Goal: Information Seeking & Learning: Learn about a topic

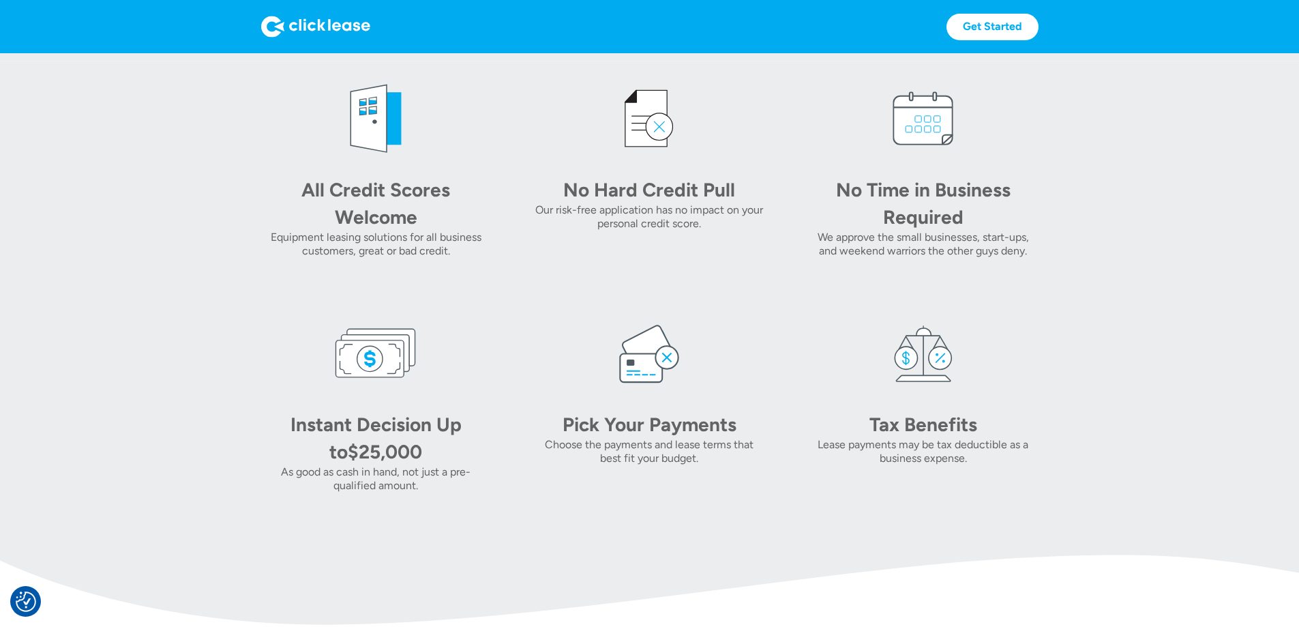
scroll to position [614, 0]
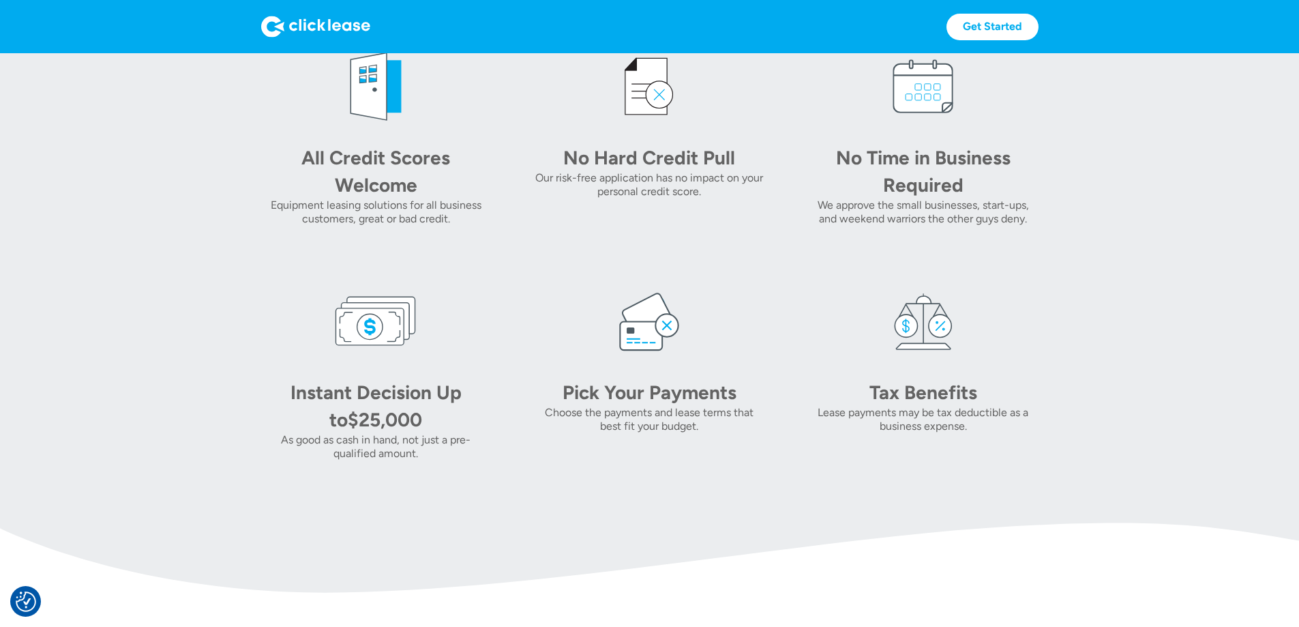
click at [1138, 423] on section "All Credit Scores Welcome Equipment leasing solutions for all business customer…" at bounding box center [649, 252] width 1299 height 447
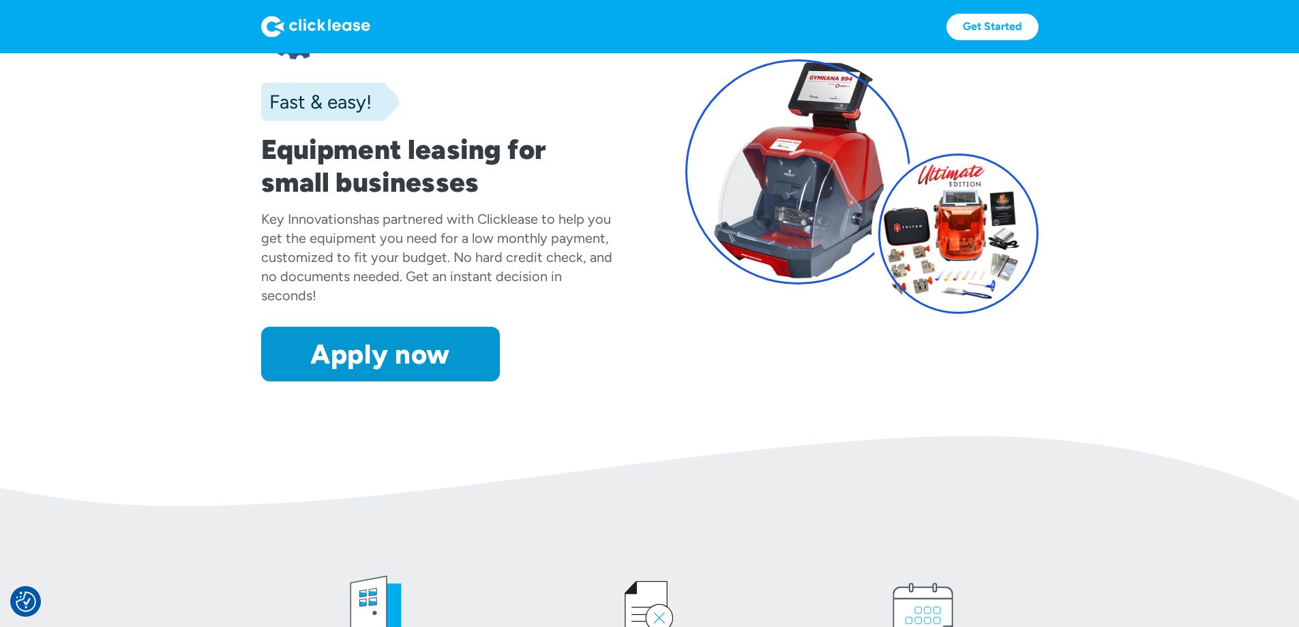
scroll to position [0, 0]
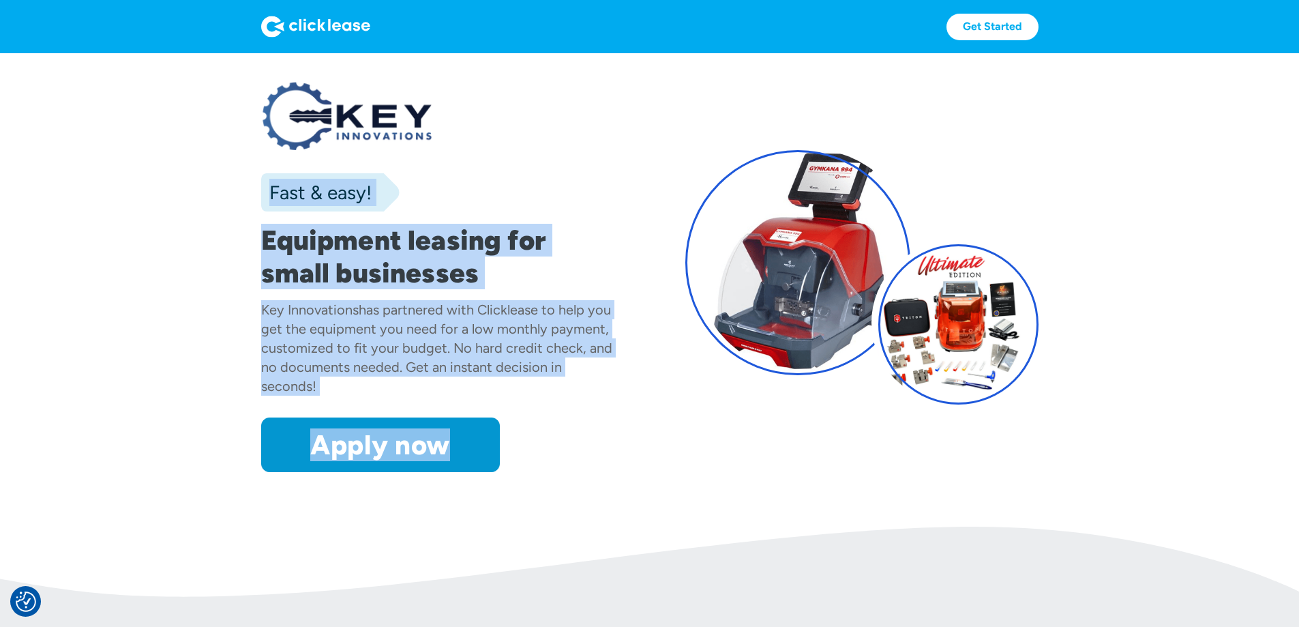
drag, startPoint x: 170, startPoint y: 192, endPoint x: 527, endPoint y: 483, distance: 460.5
click at [527, 472] on div "Fast & easy! Equipment leasing for small businesses Key Innovations has partner…" at bounding box center [437, 275] width 353 height 391
click at [623, 471] on div "Fast & easy! Equipment leasing for small businesses Key Innovations has partner…" at bounding box center [649, 275] width 777 height 391
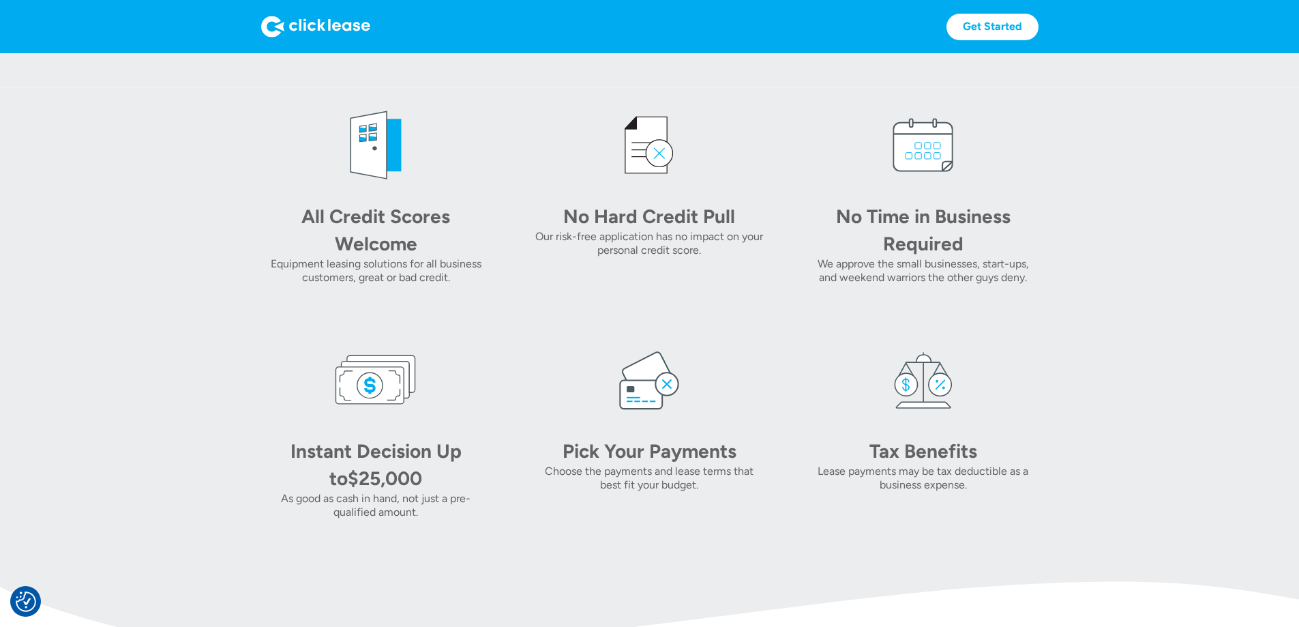
scroll to position [545, 0]
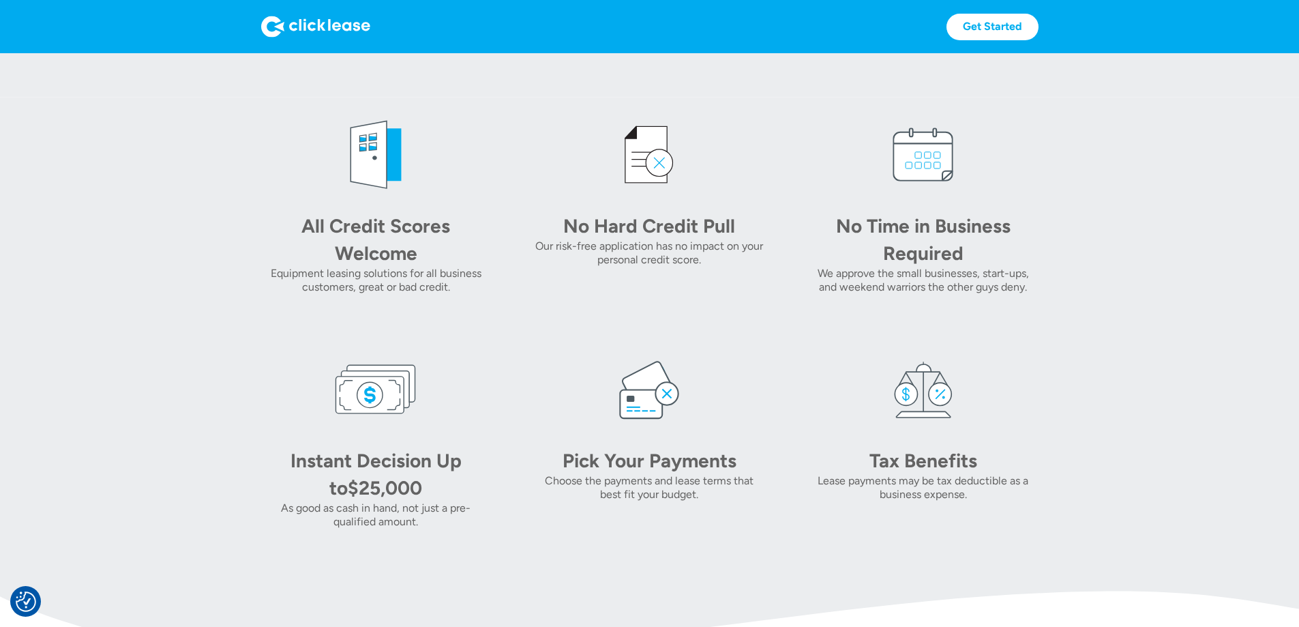
click at [1200, 365] on section "All Credit Scores Welcome Equipment leasing solutions for all business customer…" at bounding box center [649, 321] width 1299 height 447
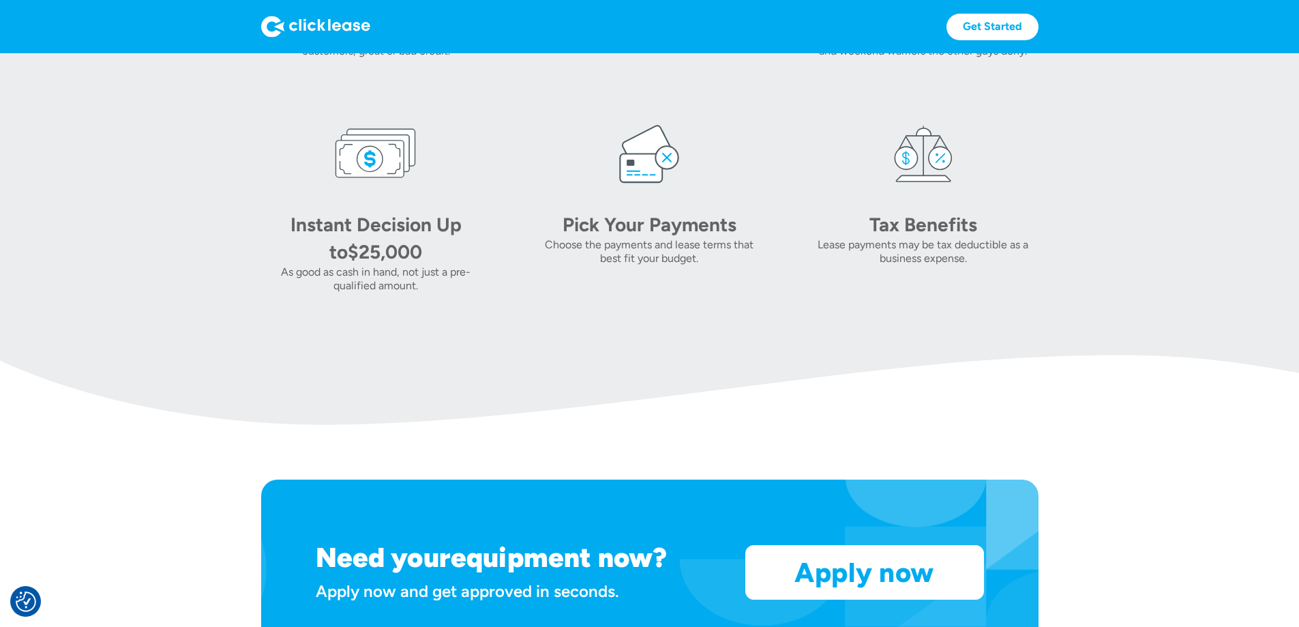
scroll to position [750, 0]
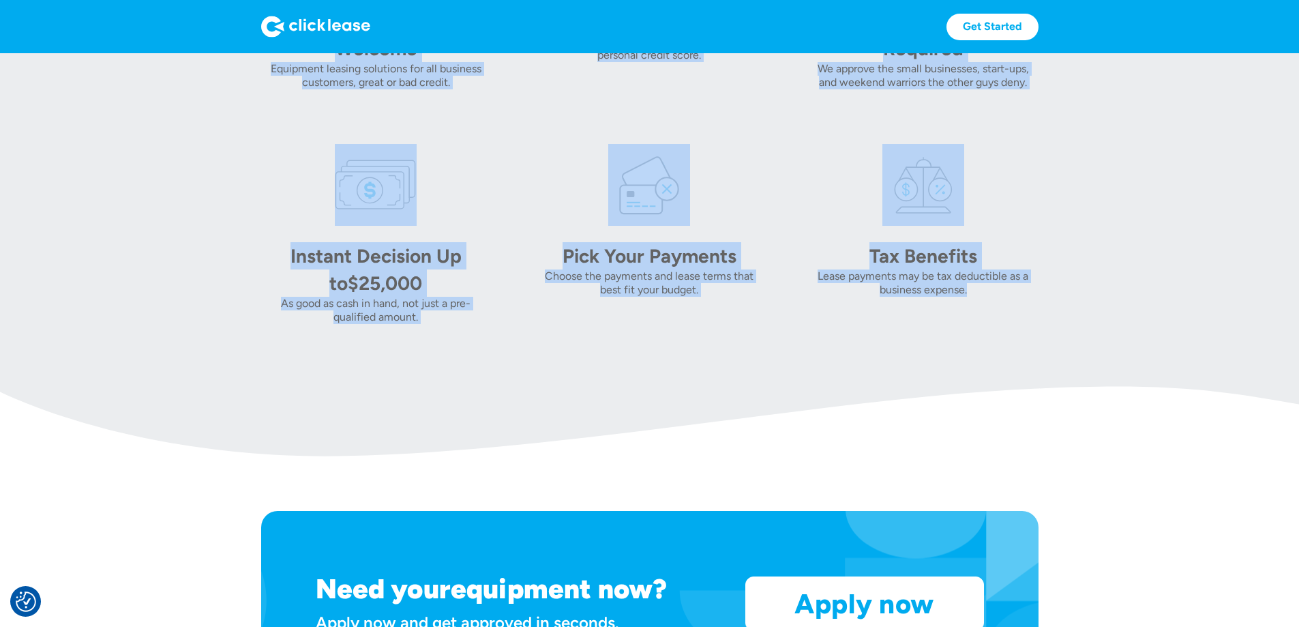
drag, startPoint x: 1005, startPoint y: 360, endPoint x: 160, endPoint y: 135, distance: 874.9
click at [261, 61] on div "All Credit Scores Welcome Equipment leasing solutions for all business customer…" at bounding box center [649, 116] width 777 height 415
click at [155, 140] on section "All Credit Scores Welcome Equipment leasing solutions for all business customer…" at bounding box center [649, 116] width 1299 height 447
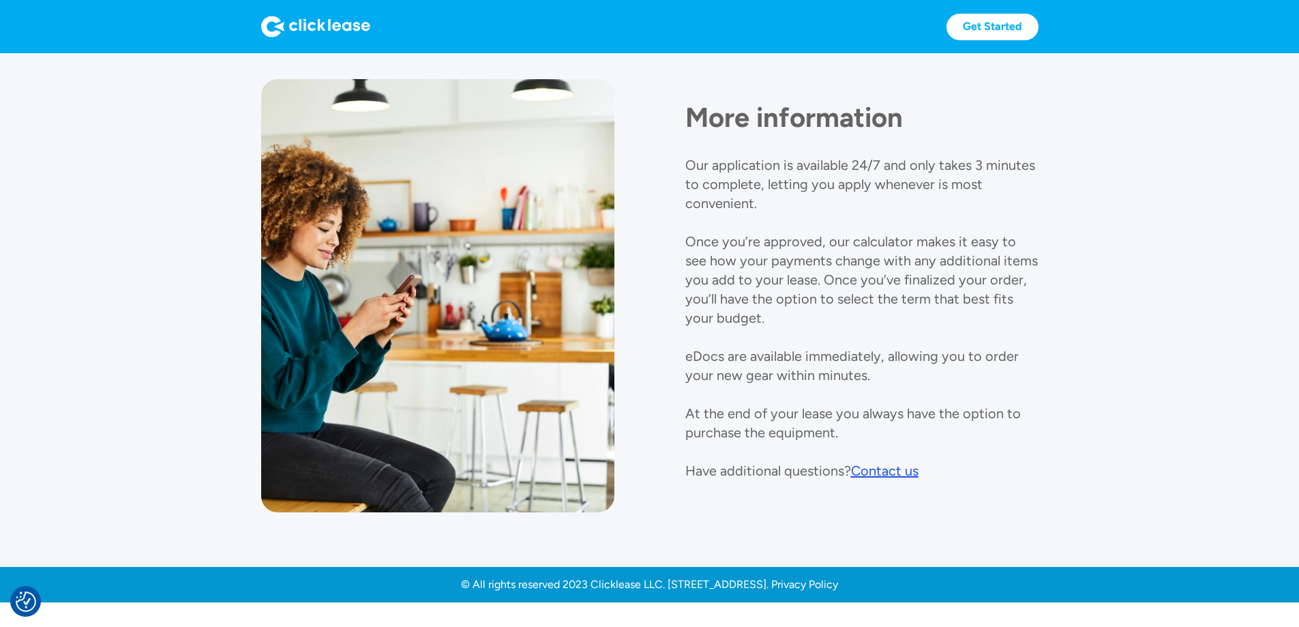
scroll to position [1515, 0]
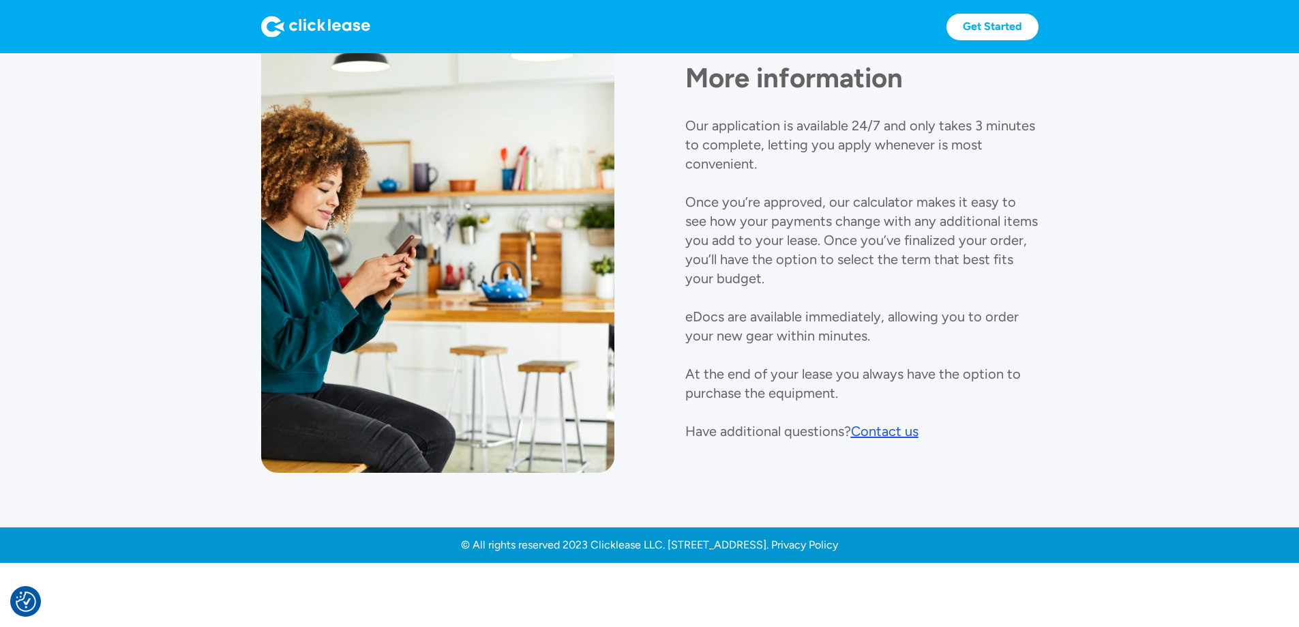
click at [1190, 352] on section "More information Our application is available 24/7 and only takes 3 minutes to …" at bounding box center [649, 256] width 1299 height 542
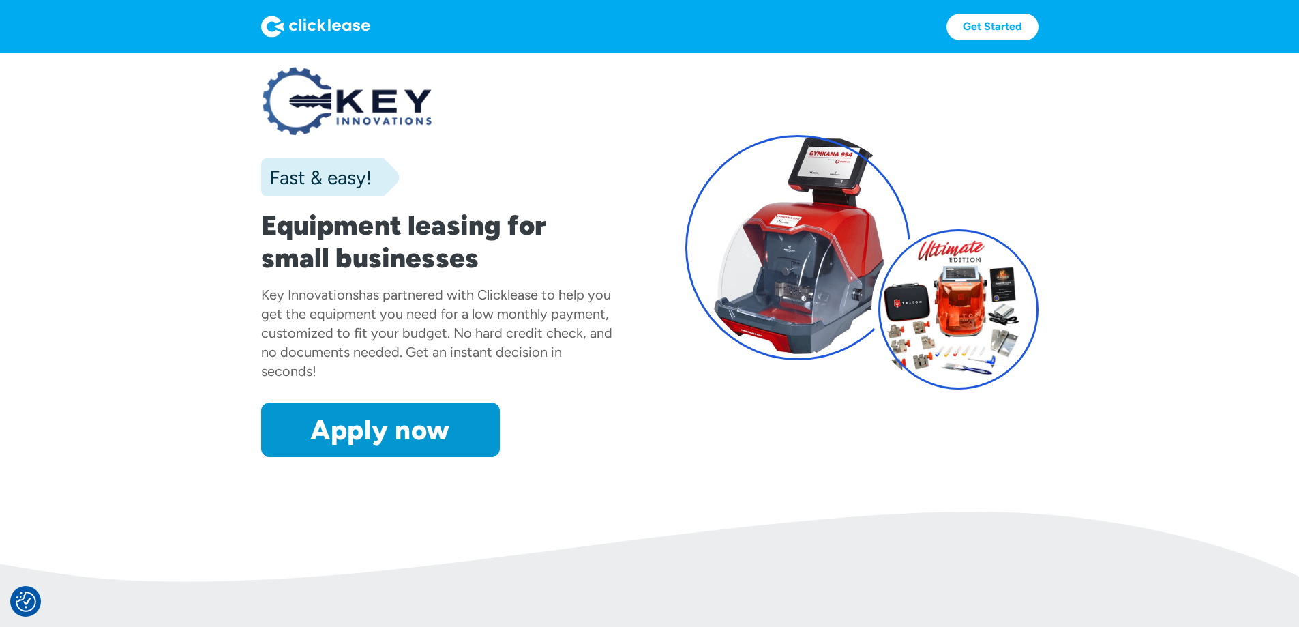
scroll to position [0, 0]
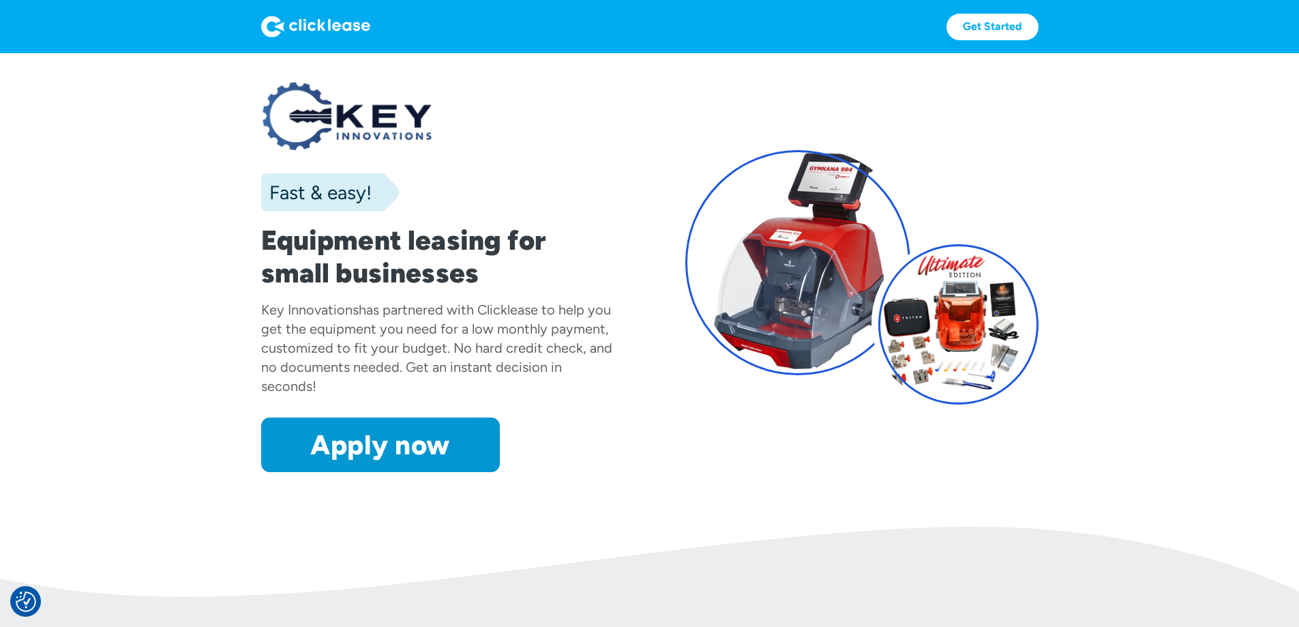
drag, startPoint x: 163, startPoint y: 186, endPoint x: 512, endPoint y: 457, distance: 441.8
click at [512, 457] on section "Fast & easy! Equipment leasing for small businesses Key Innovations has partner…" at bounding box center [649, 289] width 1299 height 473
click at [512, 395] on div "Key Innovations has partnered with Clicklease to help you get the equipment you…" at bounding box center [437, 347] width 353 height 95
